Goal: Find specific page/section: Find specific page/section

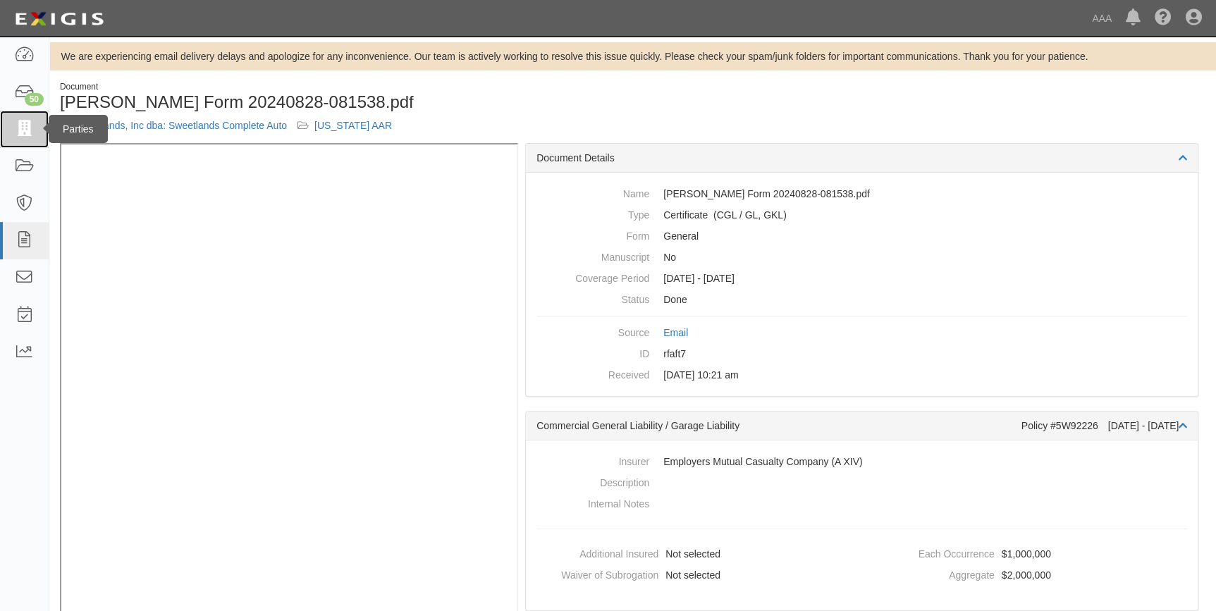
click at [24, 140] on link at bounding box center [24, 129] width 49 height 37
click at [32, 91] on icon at bounding box center [24, 93] width 20 height 16
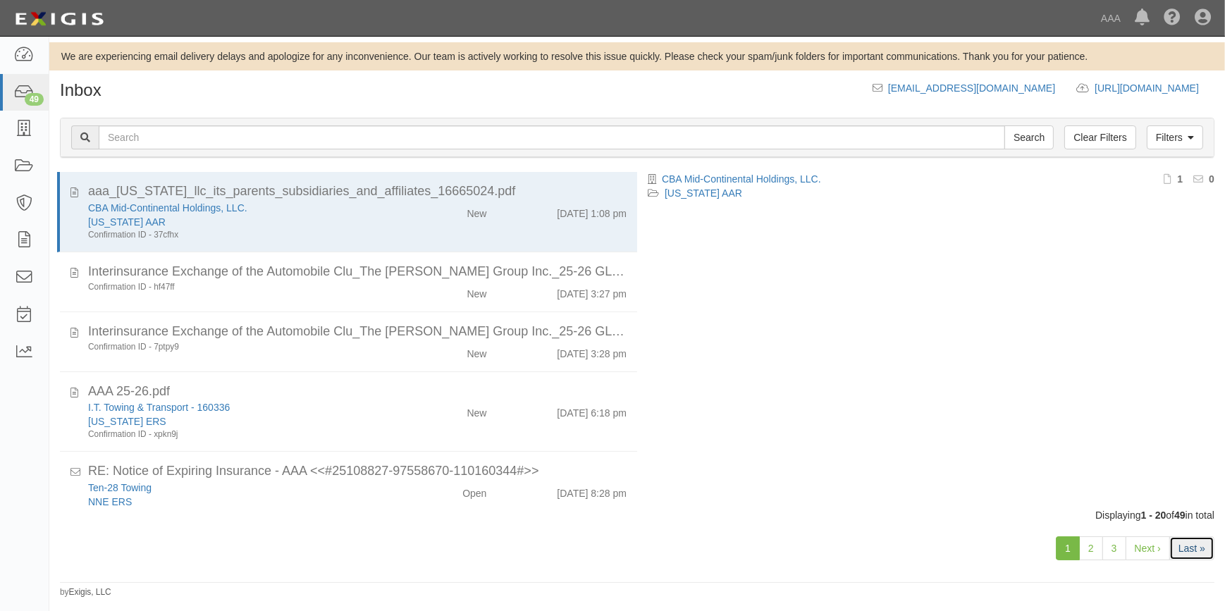
click at [1183, 551] on link "Last »" at bounding box center [1192, 548] width 45 height 24
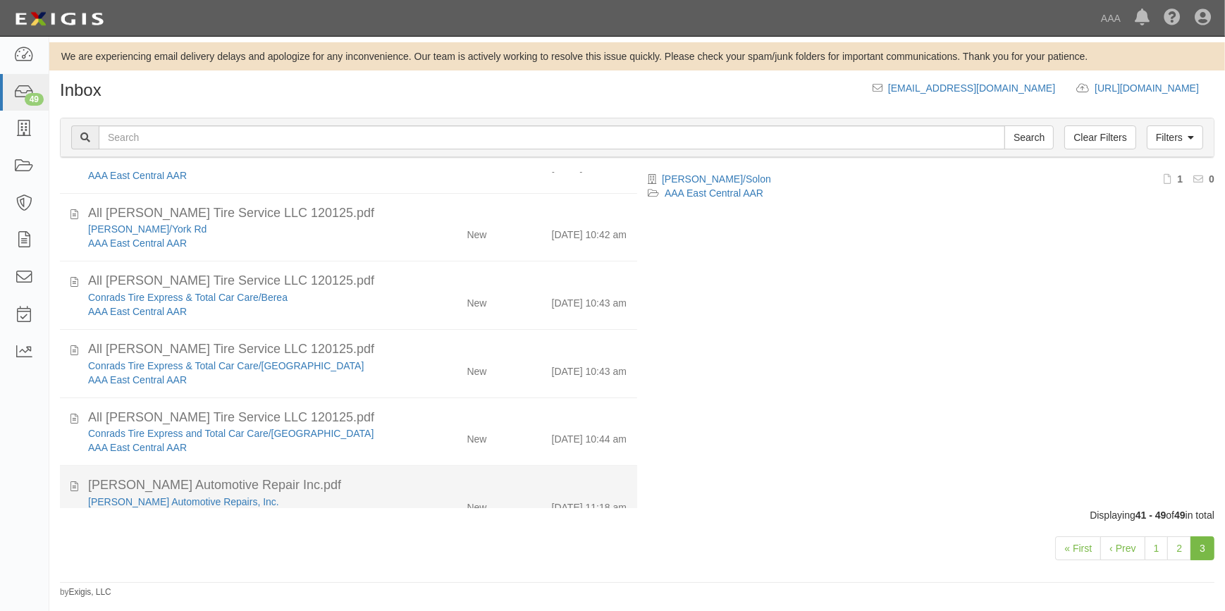
scroll to position [178, 0]
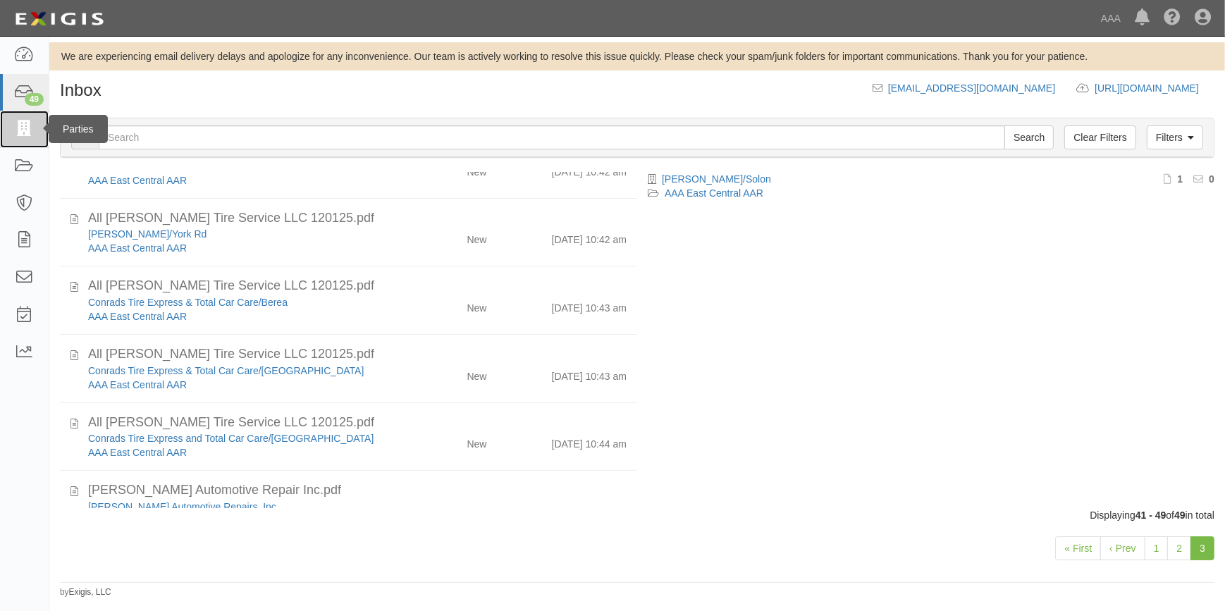
click at [33, 127] on icon at bounding box center [24, 129] width 20 height 16
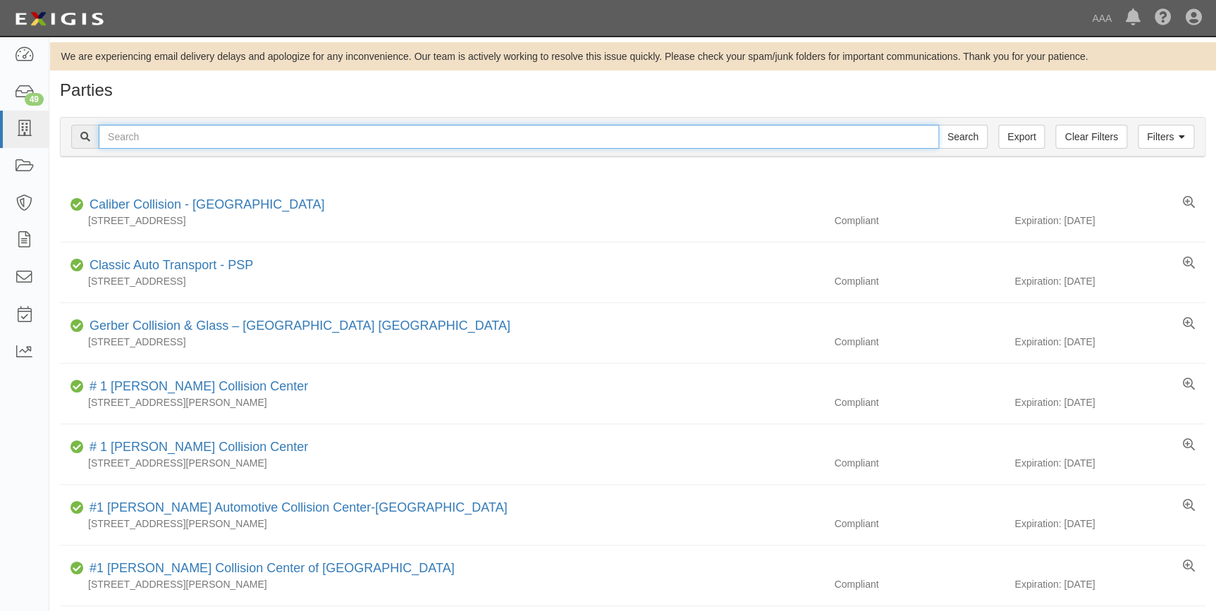
click at [205, 137] on input "text" at bounding box center [519, 137] width 840 height 24
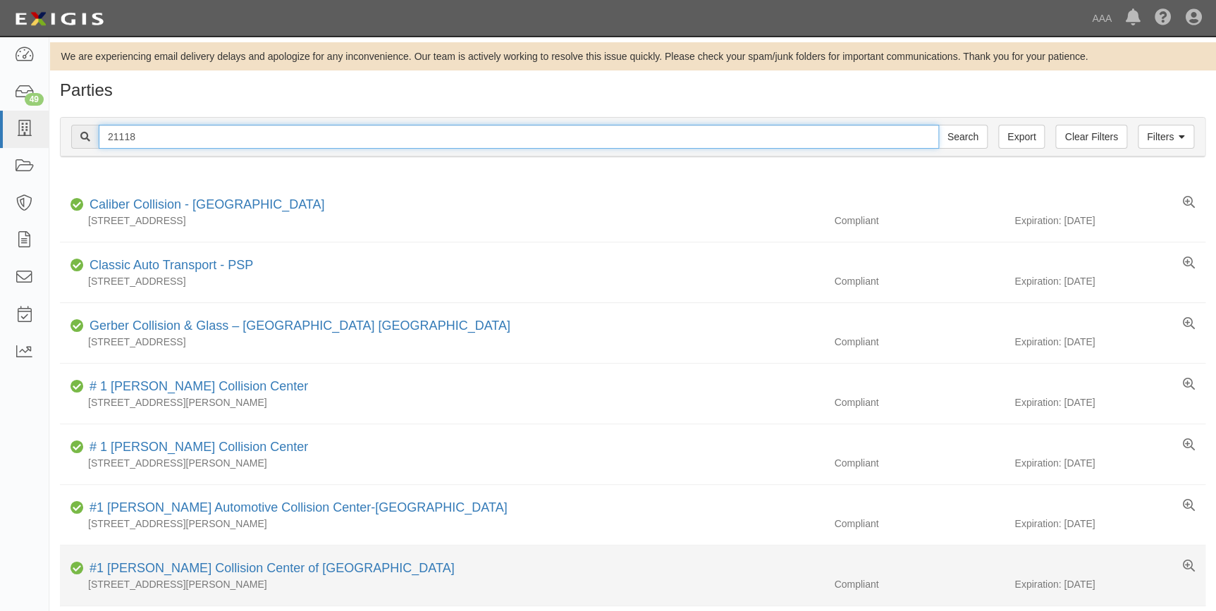
type input "21118"
click at [938, 125] on input "Search" at bounding box center [962, 137] width 49 height 24
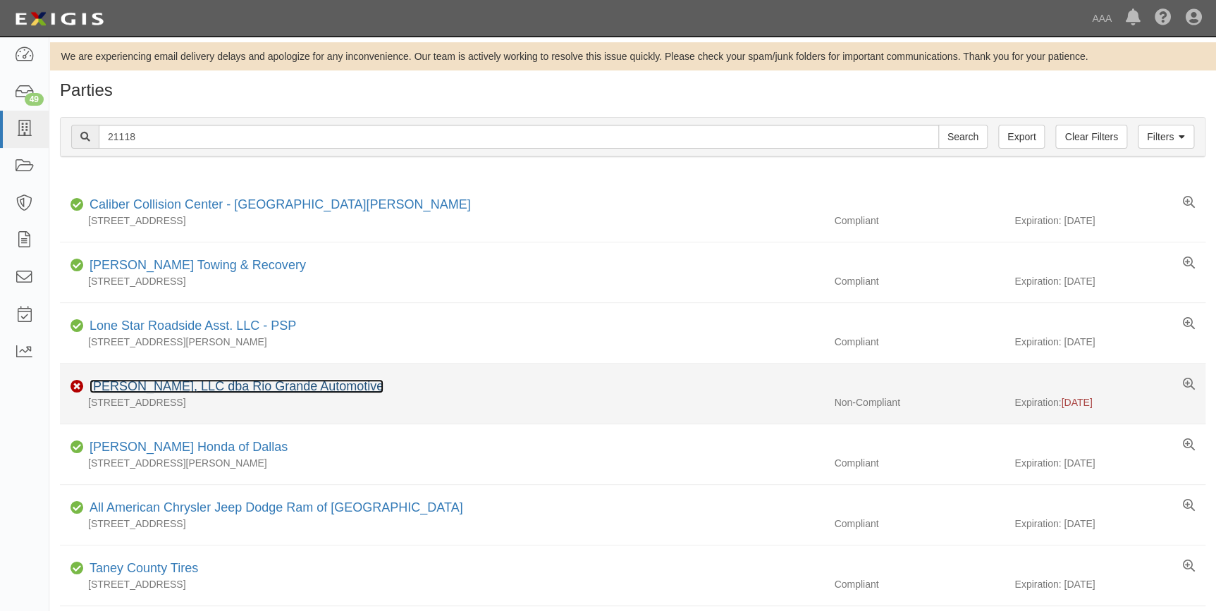
click at [153, 386] on link "[PERSON_NAME], LLC dba Rio Grande Automotive" at bounding box center [237, 386] width 294 height 14
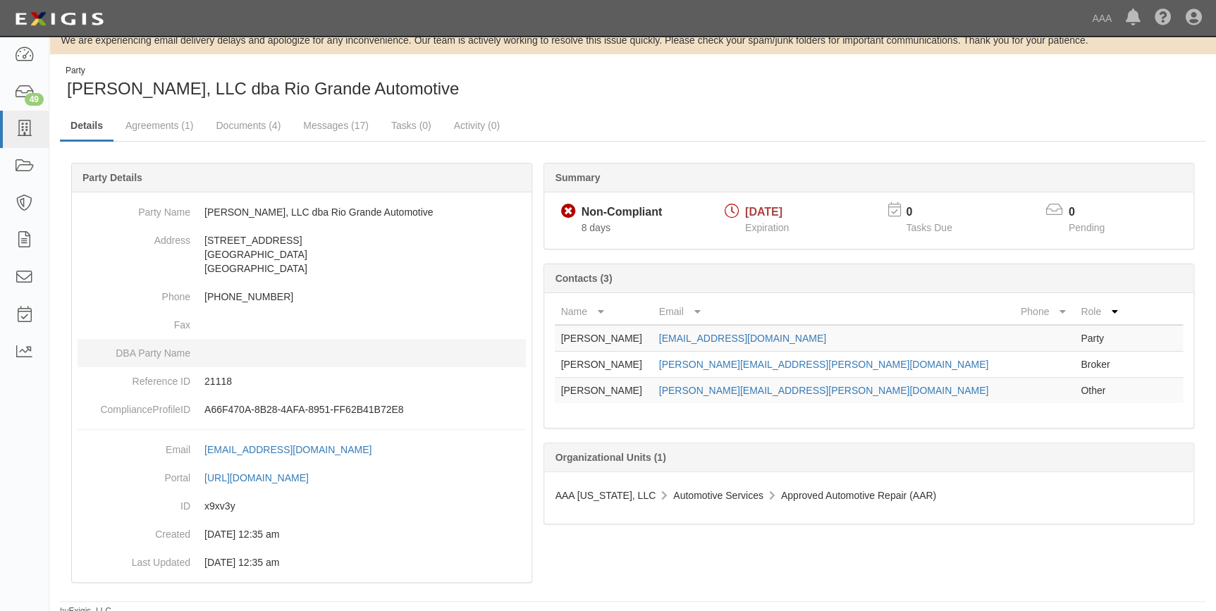
scroll to position [21, 0]
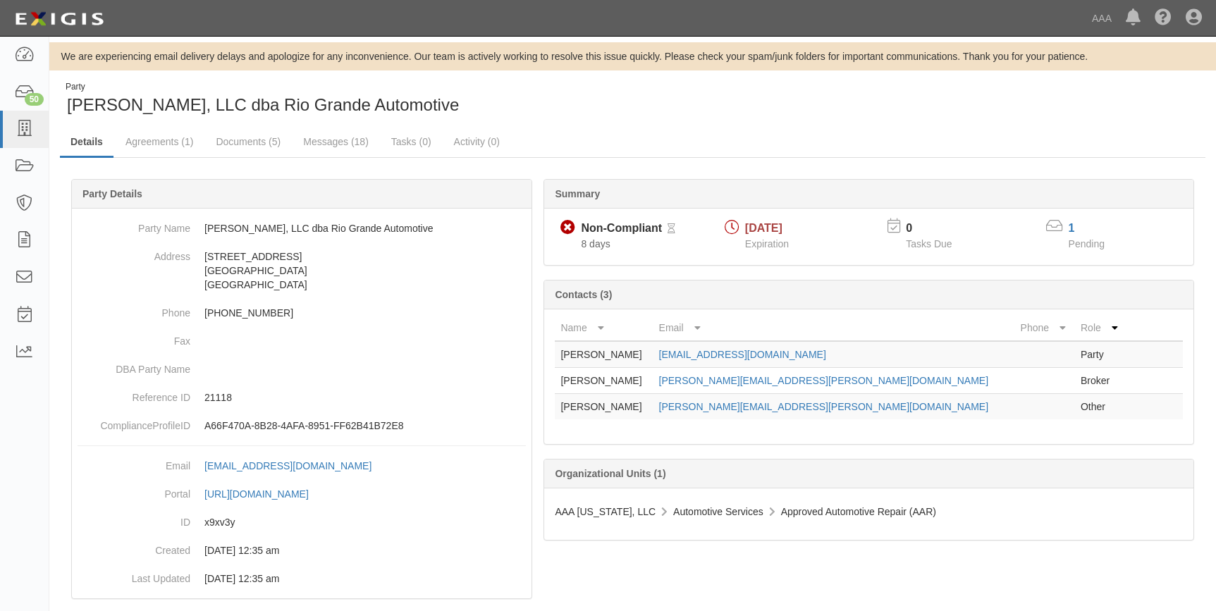
scroll to position [21, 0]
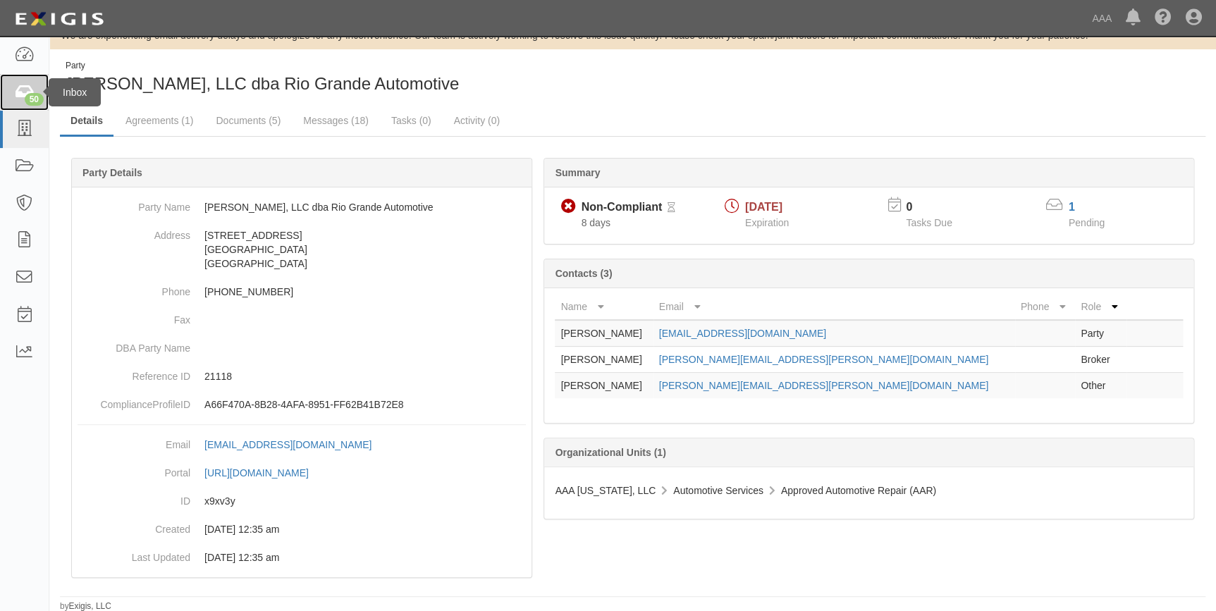
click at [25, 99] on div "50" at bounding box center [34, 99] width 19 height 13
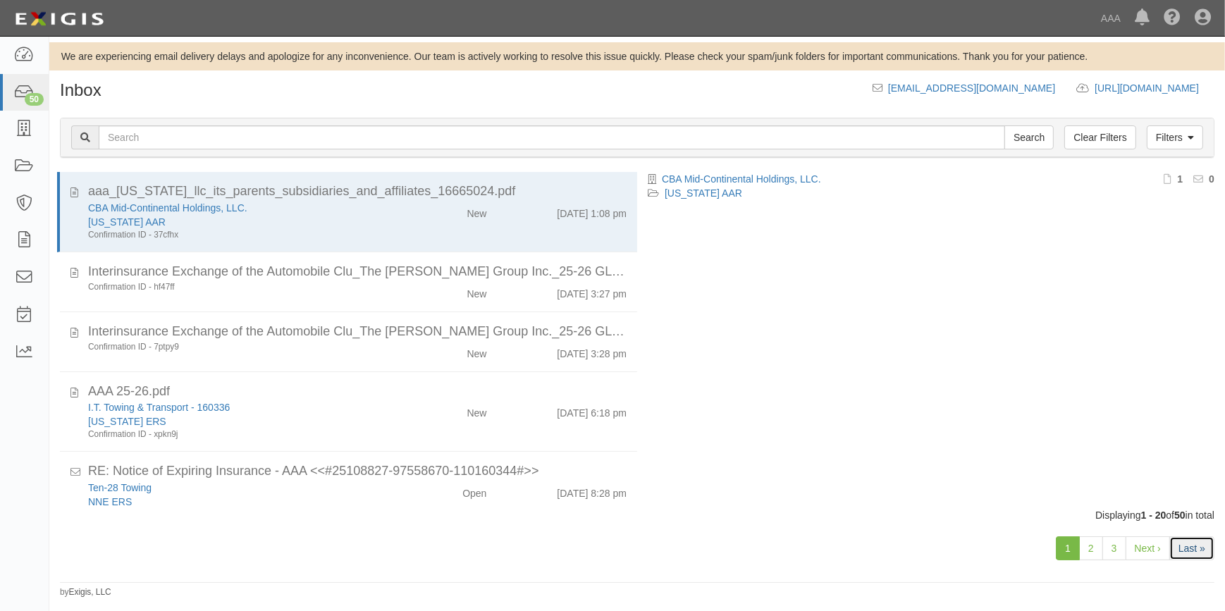
click at [1192, 551] on link "Last »" at bounding box center [1192, 548] width 45 height 24
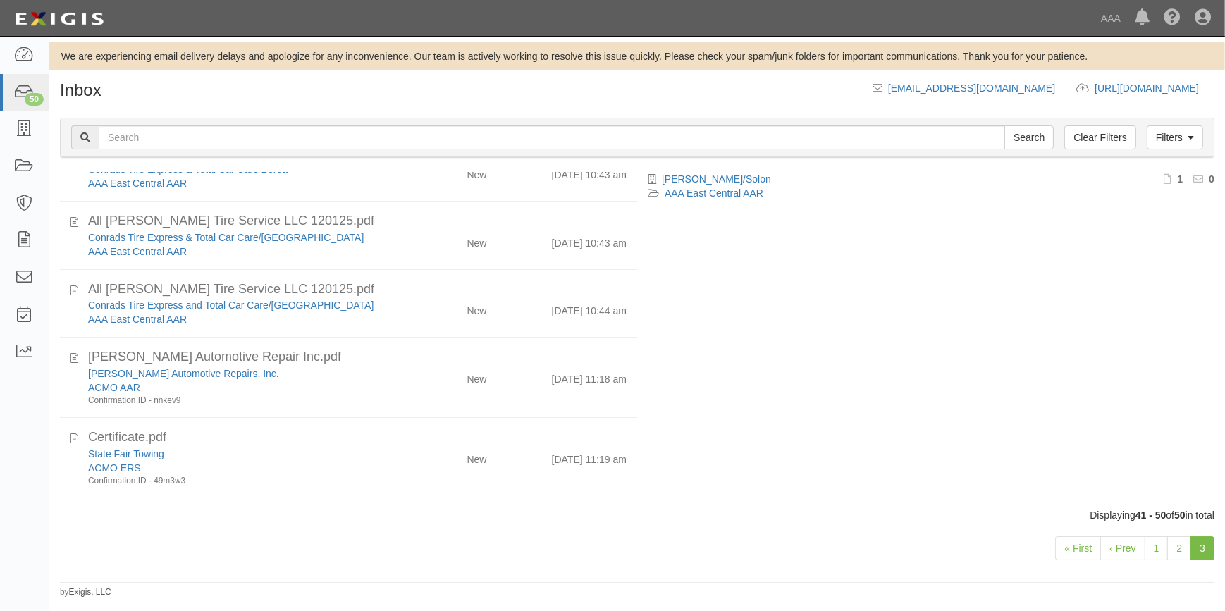
scroll to position [373, 0]
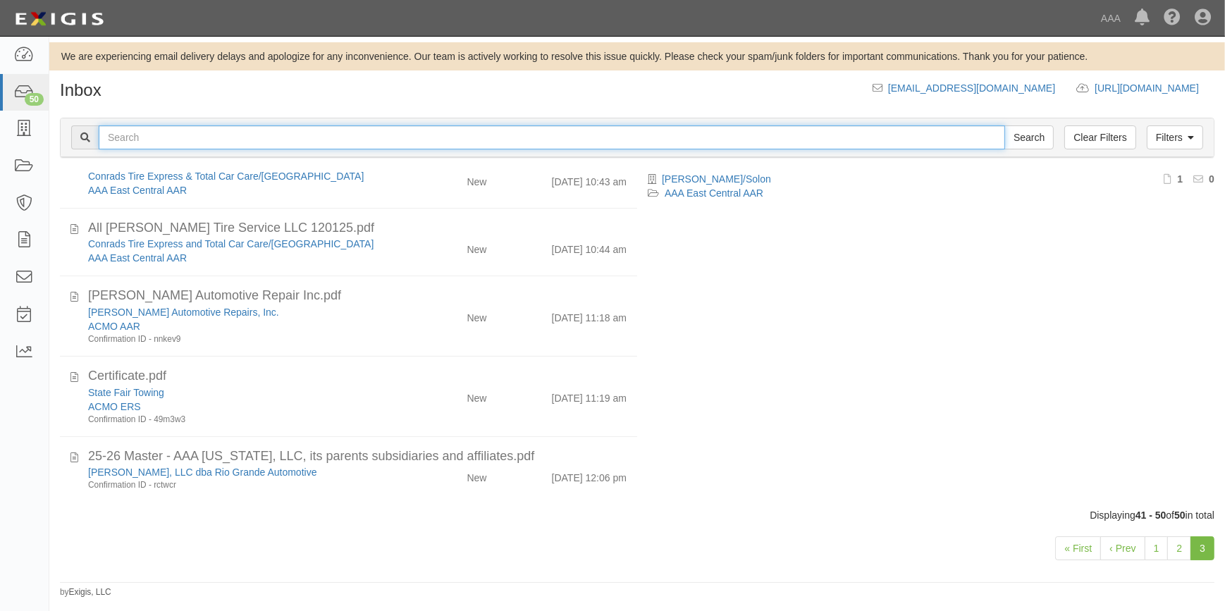
click at [151, 136] on input "text" at bounding box center [552, 137] width 907 height 24
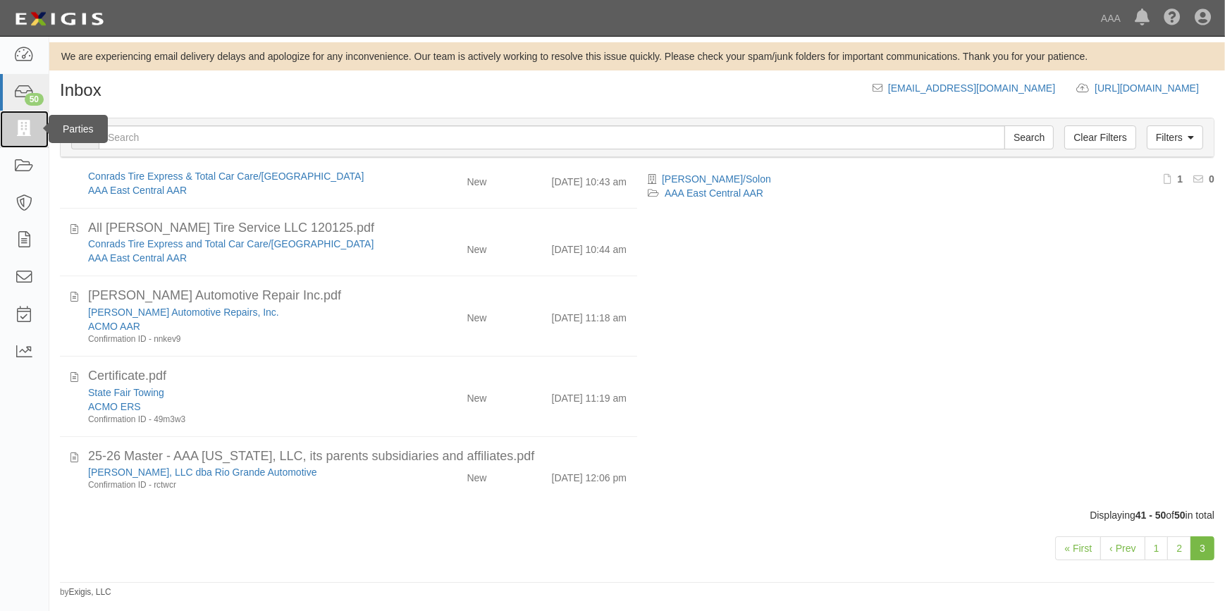
click at [23, 133] on icon at bounding box center [24, 129] width 20 height 16
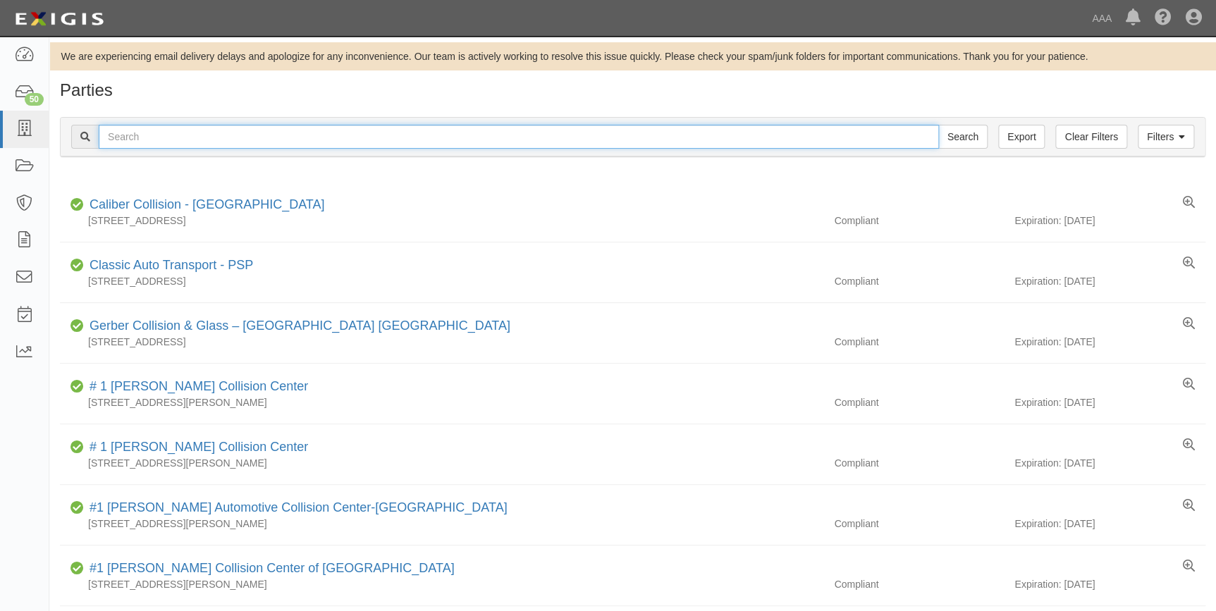
click at [183, 137] on input "text" at bounding box center [519, 137] width 840 height 24
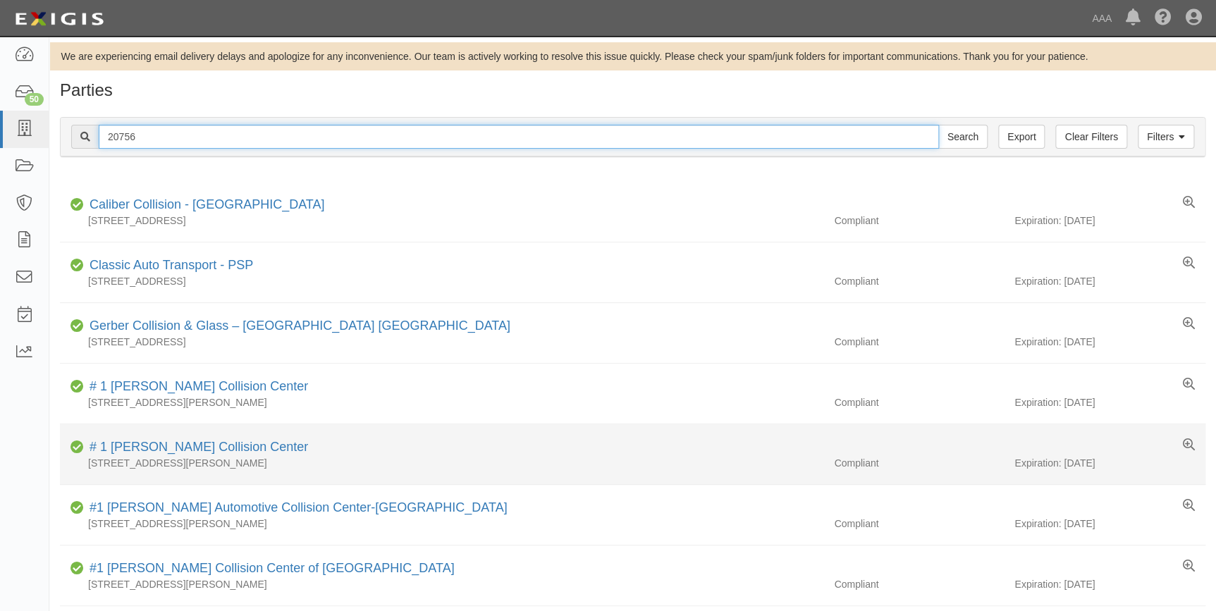
type input "20756"
click at [938, 125] on input "Search" at bounding box center [962, 137] width 49 height 24
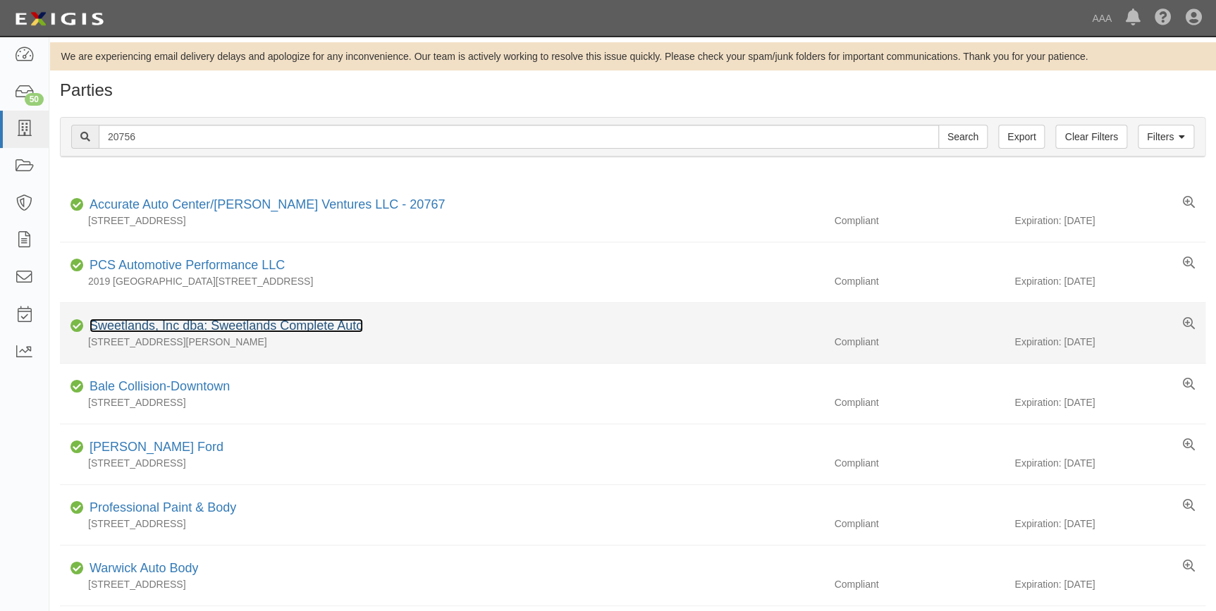
click at [171, 323] on link "Sweetlands, Inc dba: Sweetlands Complete Auto" at bounding box center [227, 326] width 274 height 14
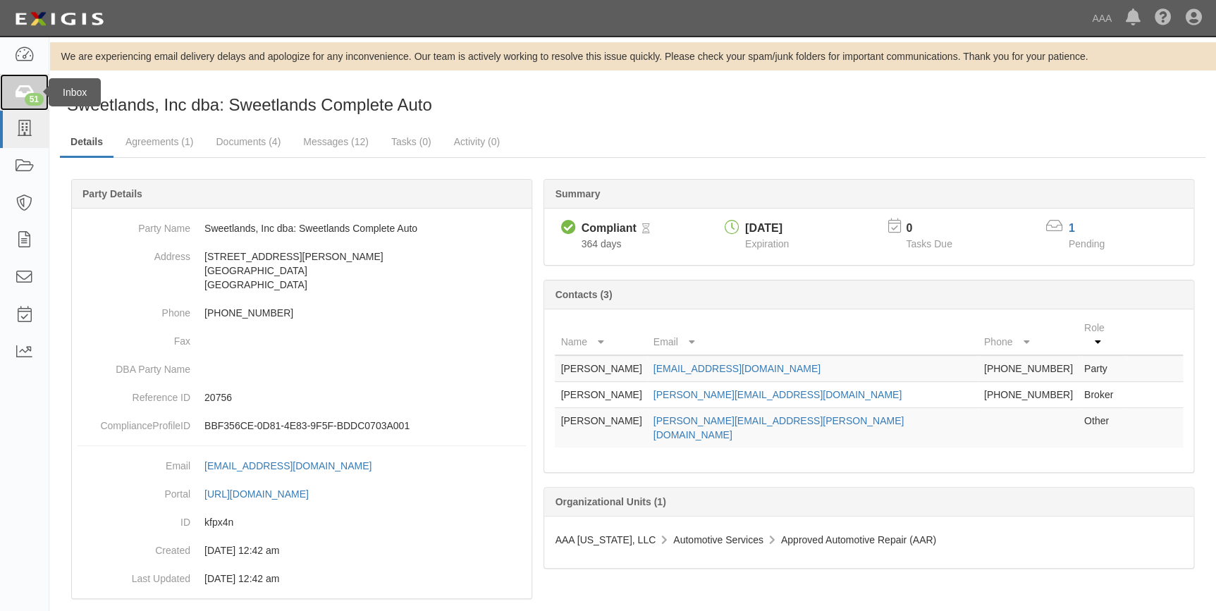
click at [16, 88] on icon at bounding box center [24, 93] width 20 height 16
